Goal: Task Accomplishment & Management: Manage account settings

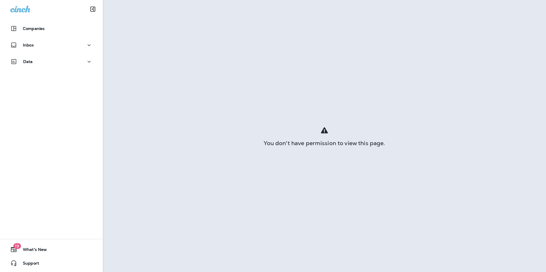
click at [39, 256] on div "19 What's New Support" at bounding box center [51, 256] width 103 height 31
click at [39, 252] on span "What's New" at bounding box center [32, 251] width 30 height 7
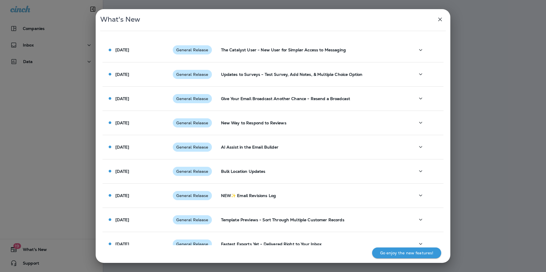
click at [438, 17] on icon "button" at bounding box center [440, 19] width 7 height 7
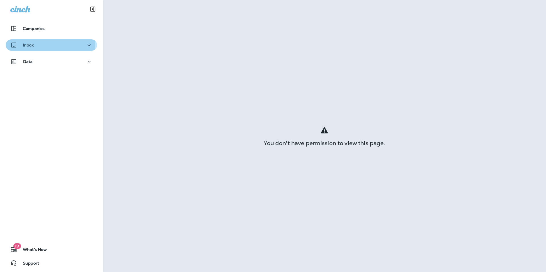
click at [37, 43] on div "Inbox" at bounding box center [51, 45] width 82 height 7
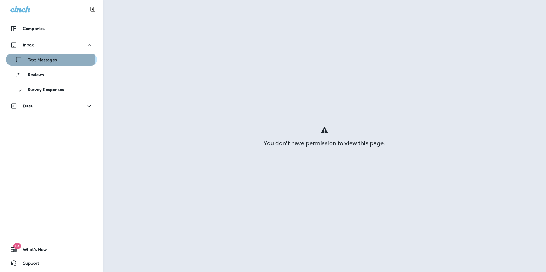
click at [41, 59] on p "Text Messages" at bounding box center [39, 60] width 35 height 5
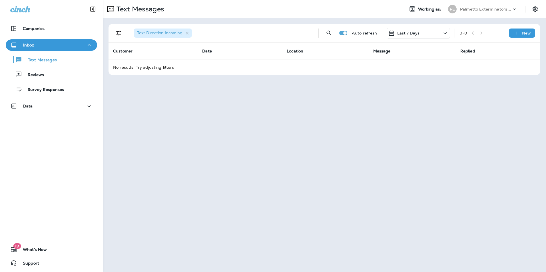
click at [443, 32] on icon at bounding box center [445, 33] width 7 height 7
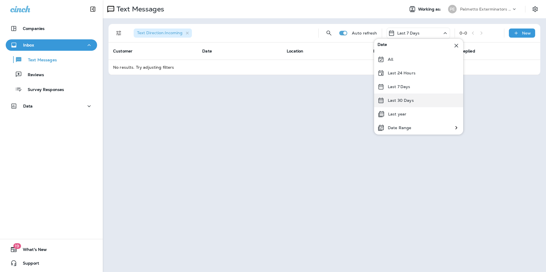
click at [404, 96] on div "Last 30 Days" at bounding box center [418, 101] width 89 height 14
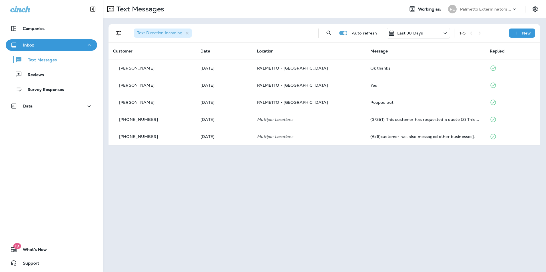
click at [246, 9] on div "Text Messages" at bounding box center [251, 8] width 297 height 11
click at [387, 1] on div "Text Messages Working as: PE Palmetto Exterminators LLC" at bounding box center [324, 9] width 443 height 18
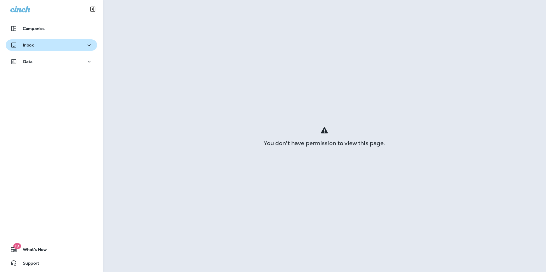
click at [82, 46] on div "Inbox" at bounding box center [51, 45] width 82 height 7
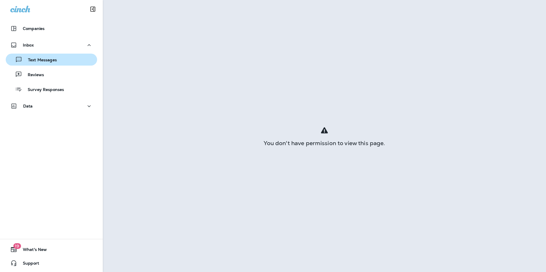
click at [78, 63] on div "Text Messages" at bounding box center [51, 59] width 87 height 9
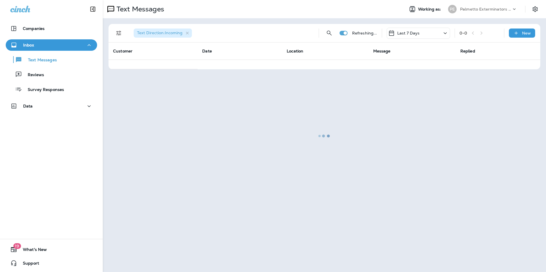
click at [440, 33] on div "Last 7 Days" at bounding box center [418, 33] width 63 height 11
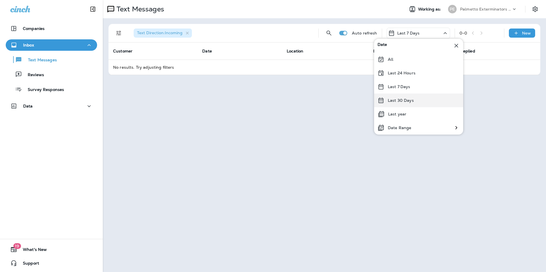
click at [394, 104] on div "Last 30 Days" at bounding box center [418, 101] width 89 height 14
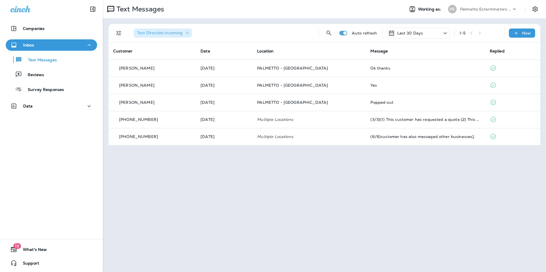
click at [395, 217] on div "Text Messages Working as: PE Palmetto Exterminators LLC Text Direction : Incomi…" at bounding box center [324, 136] width 443 height 272
